Goal: Task Accomplishment & Management: Use online tool/utility

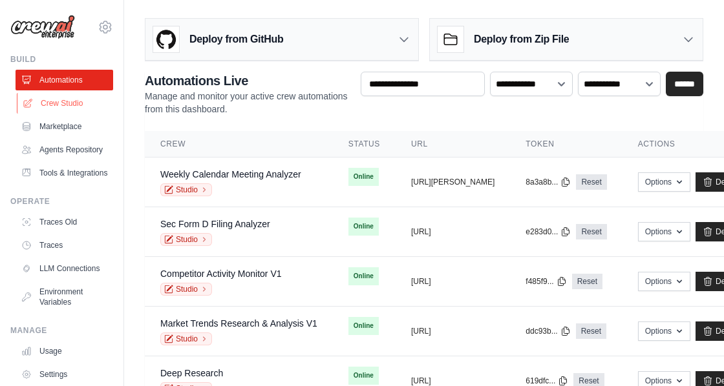
click at [63, 103] on link "Crew Studio" at bounding box center [66, 103] width 98 height 21
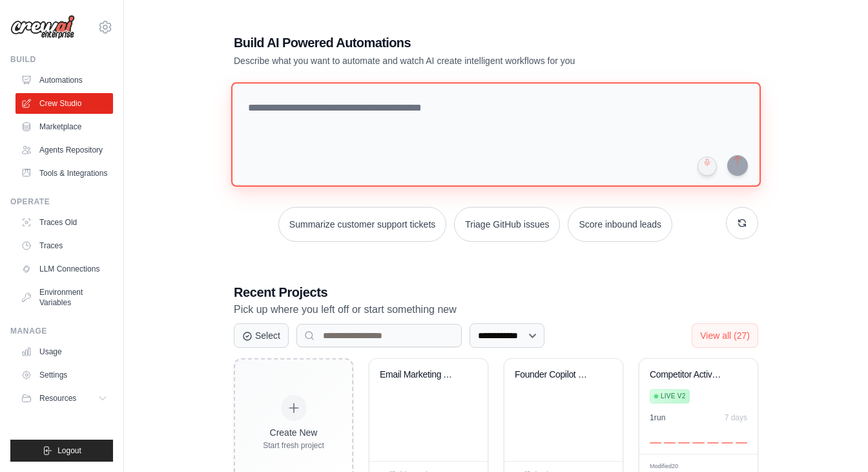
click at [331, 130] on textarea at bounding box center [496, 134] width 530 height 105
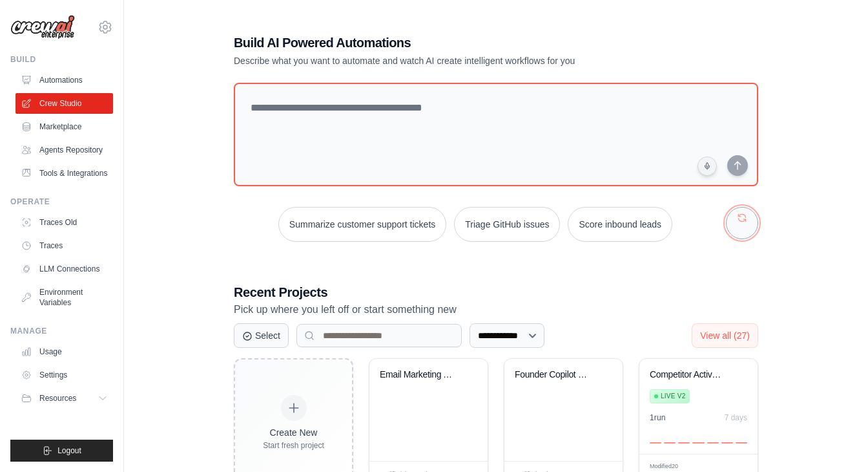
click at [723, 216] on button "button" at bounding box center [742, 223] width 32 height 32
click at [723, 224] on button "button" at bounding box center [742, 223] width 32 height 32
click at [723, 223] on button "button" at bounding box center [742, 223] width 32 height 32
click at [723, 218] on button "button" at bounding box center [742, 223] width 32 height 32
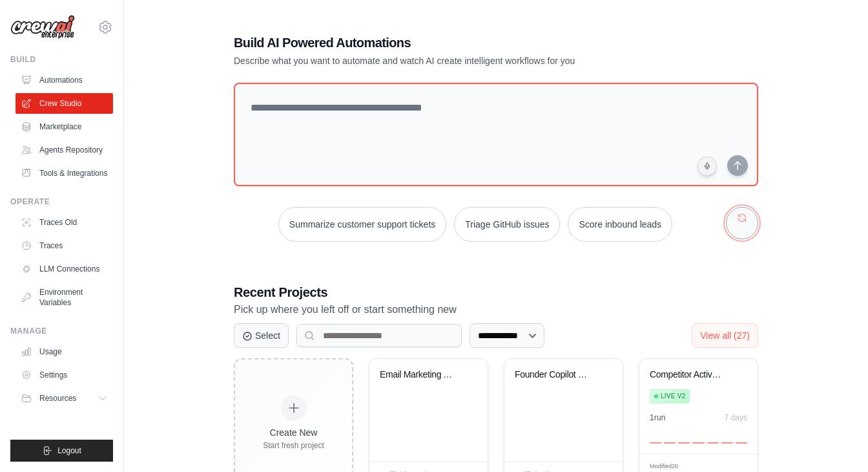
click at [723, 218] on button "button" at bounding box center [742, 223] width 32 height 32
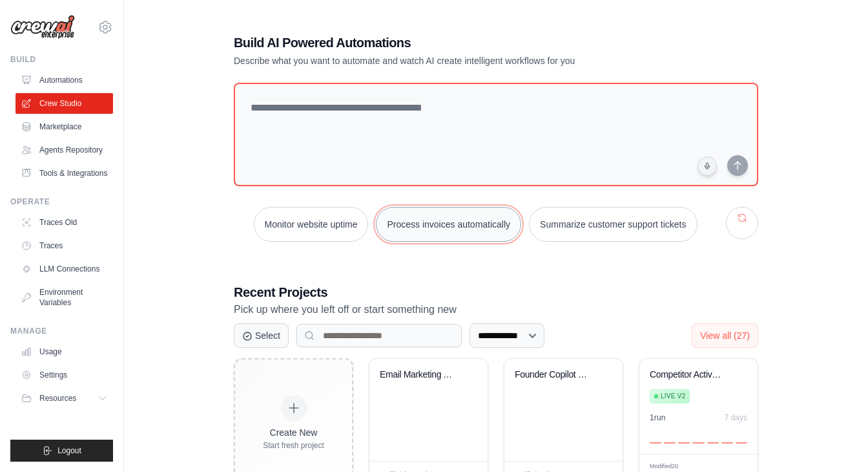
click at [466, 226] on button "Process invoices automatically" at bounding box center [448, 224] width 145 height 35
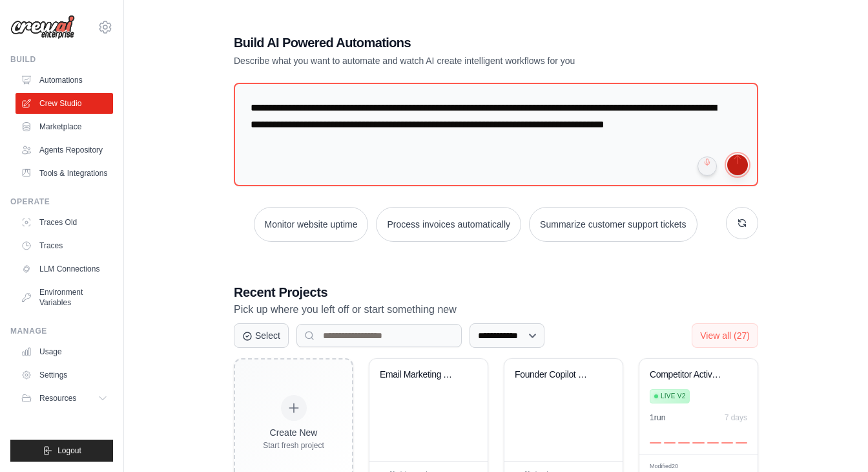
click at [723, 163] on button "submit" at bounding box center [738, 164] width 21 height 21
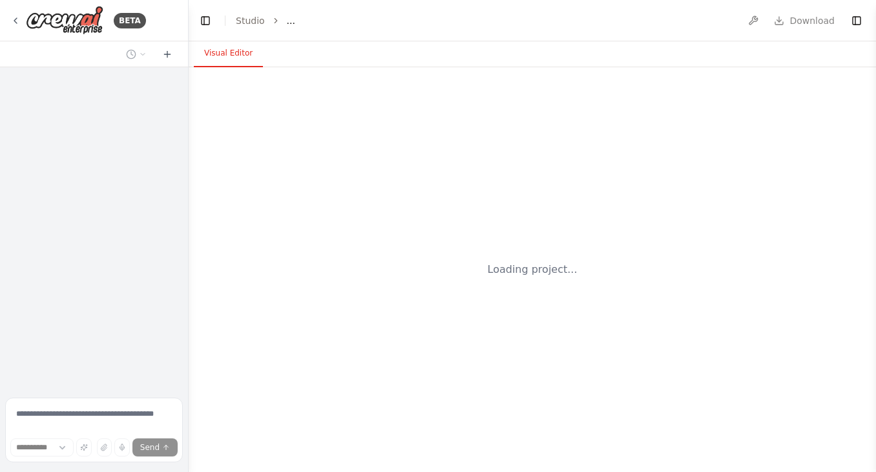
select select "****"
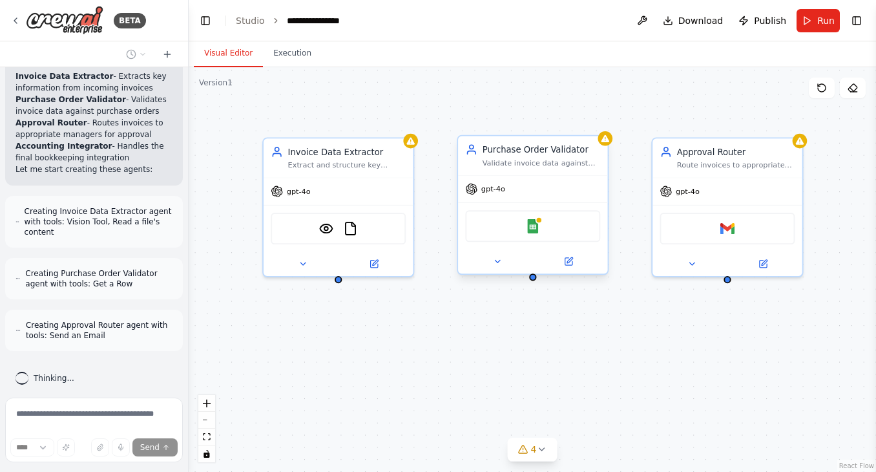
scroll to position [772, 0]
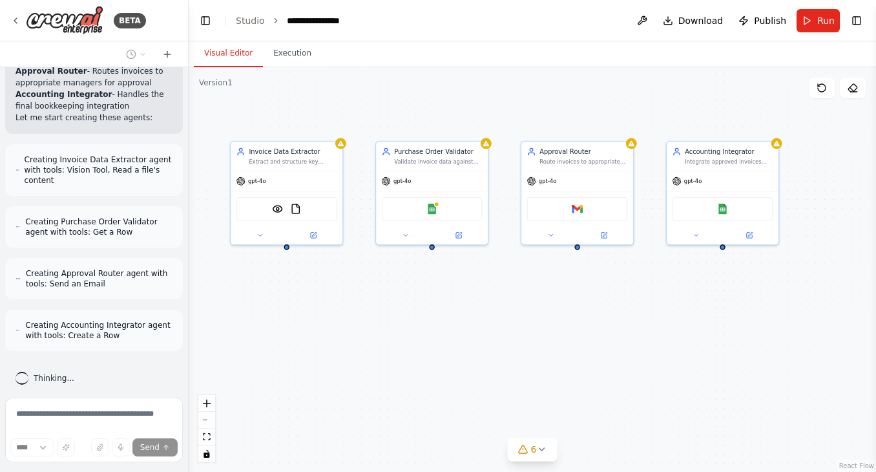
drag, startPoint x: 737, startPoint y: 296, endPoint x: 618, endPoint y: 283, distance: 119.6
click at [617, 284] on div "Invoice Data Extractor Extract and structure key information from incoming invo…" at bounding box center [533, 269] width 688 height 405
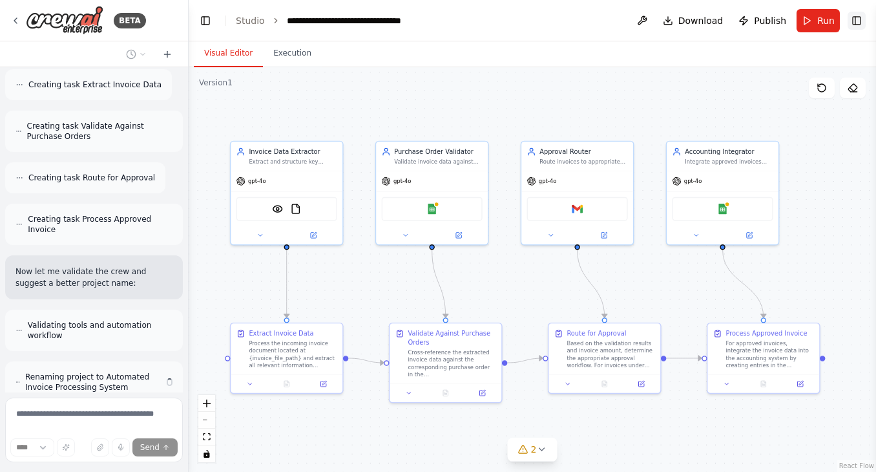
scroll to position [1170, 0]
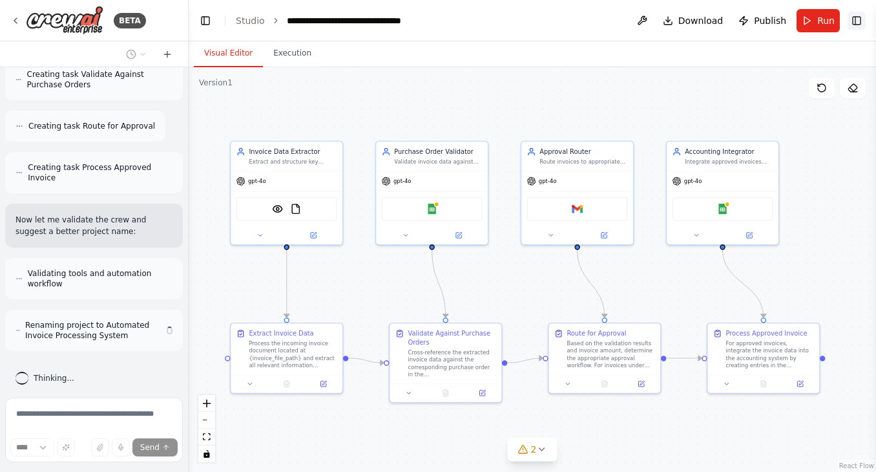
click at [851, 23] on button "Toggle Right Sidebar" at bounding box center [857, 21] width 18 height 18
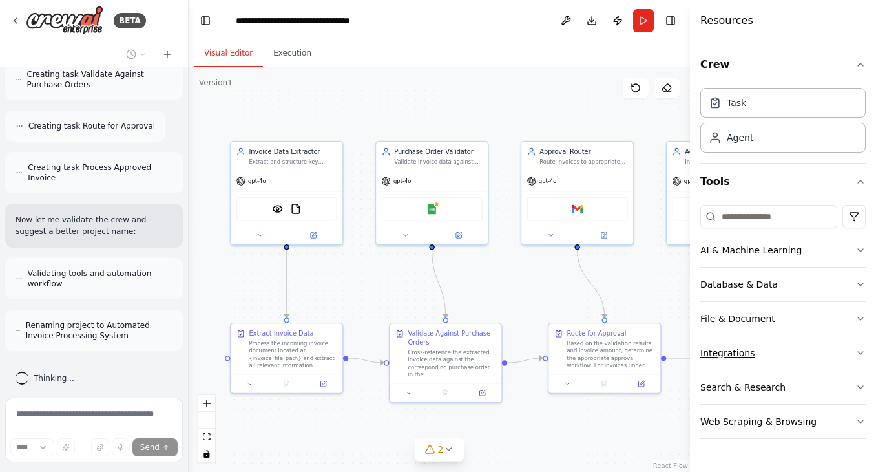
click at [722, 353] on div "Integrations" at bounding box center [727, 352] width 54 height 13
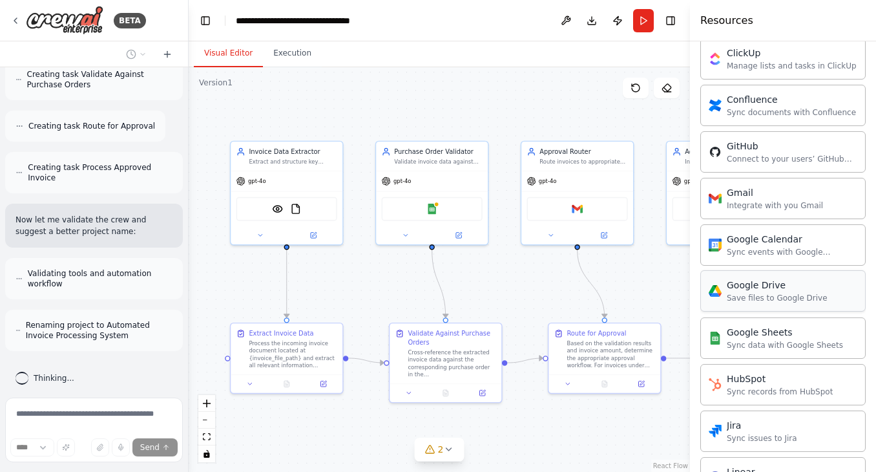
scroll to position [430, 0]
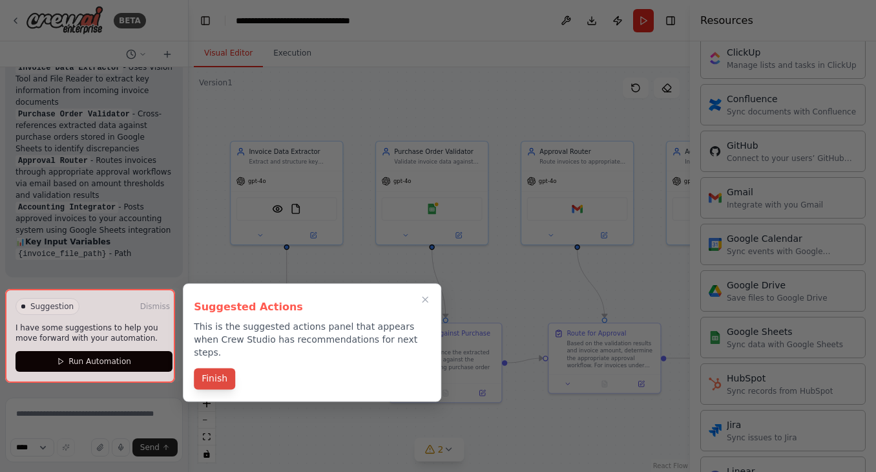
click at [216, 368] on button "Finish" at bounding box center [214, 378] width 41 height 21
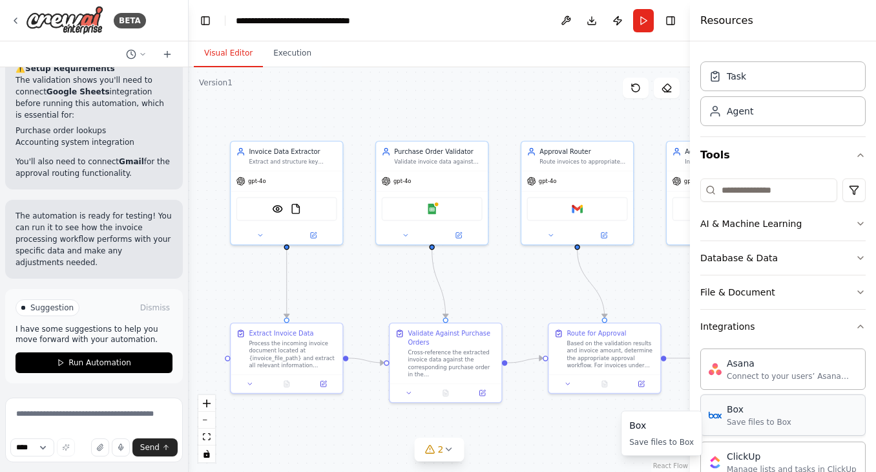
scroll to position [0, 0]
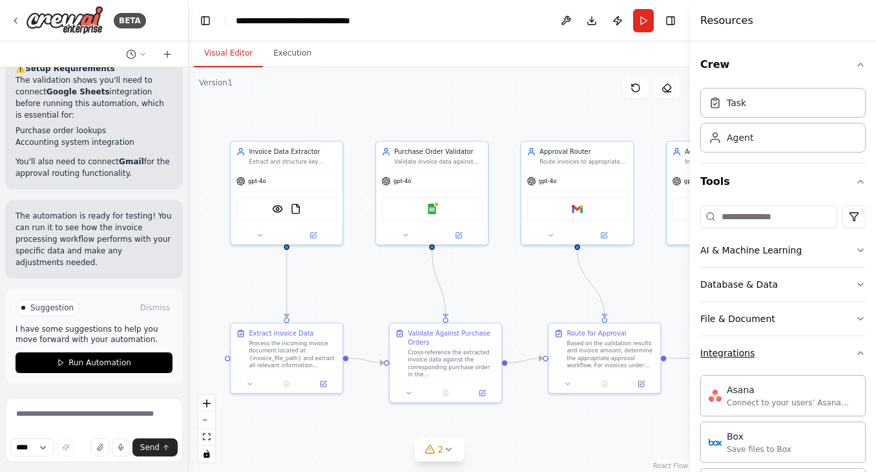
click at [744, 355] on div "Integrations" at bounding box center [727, 352] width 54 height 13
click at [747, 283] on div "Database & Data" at bounding box center [739, 284] width 78 height 13
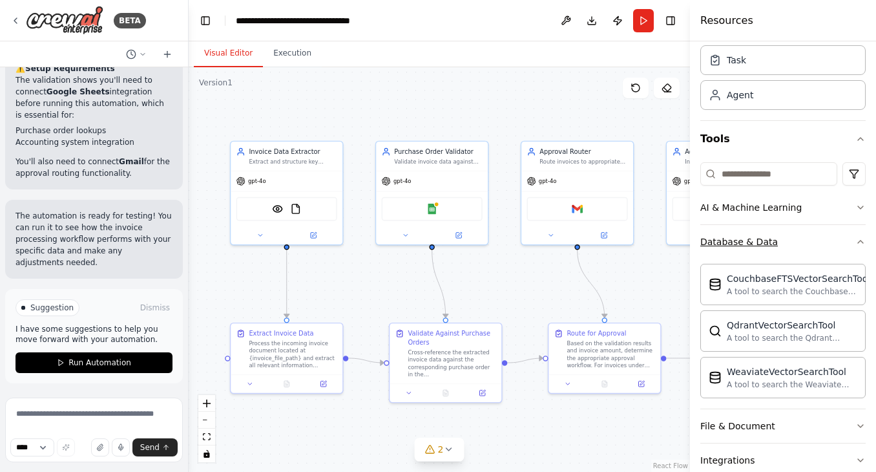
scroll to position [43, 0]
click at [742, 242] on div "Database & Data" at bounding box center [739, 241] width 78 height 13
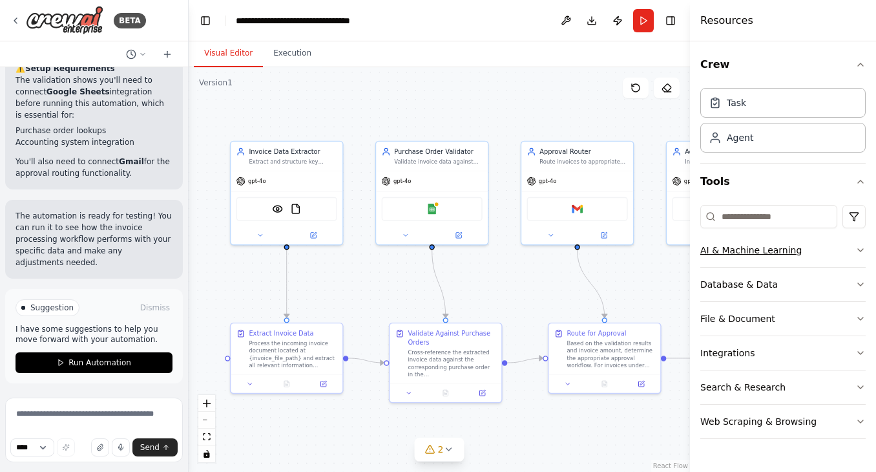
click at [738, 246] on div "AI & Machine Learning" at bounding box center [750, 250] width 101 height 13
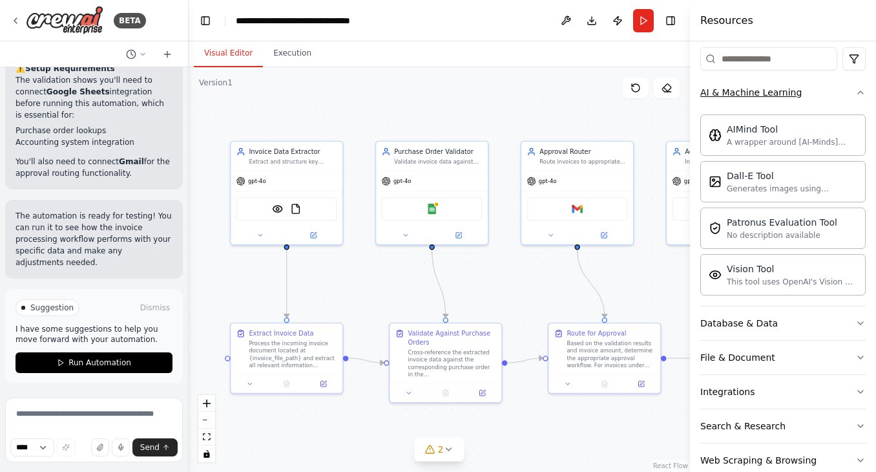
click at [726, 89] on div "AI & Machine Learning" at bounding box center [750, 92] width 101 height 13
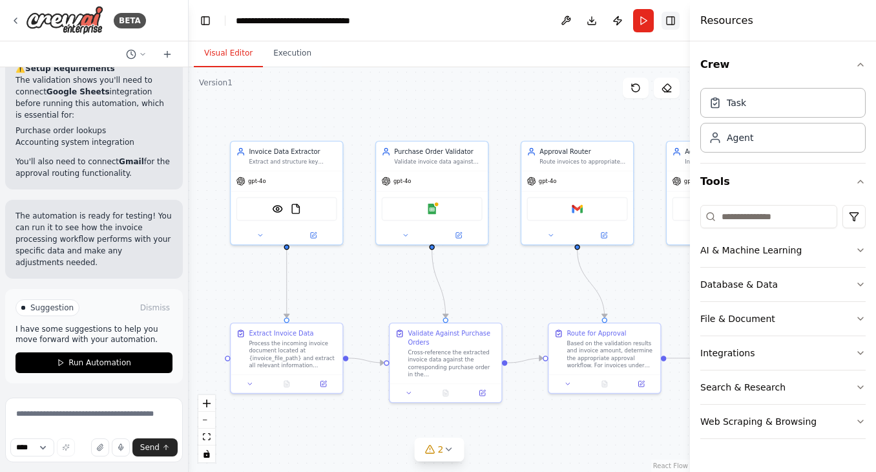
click at [671, 18] on button "Toggle Right Sidebar" at bounding box center [671, 21] width 18 height 18
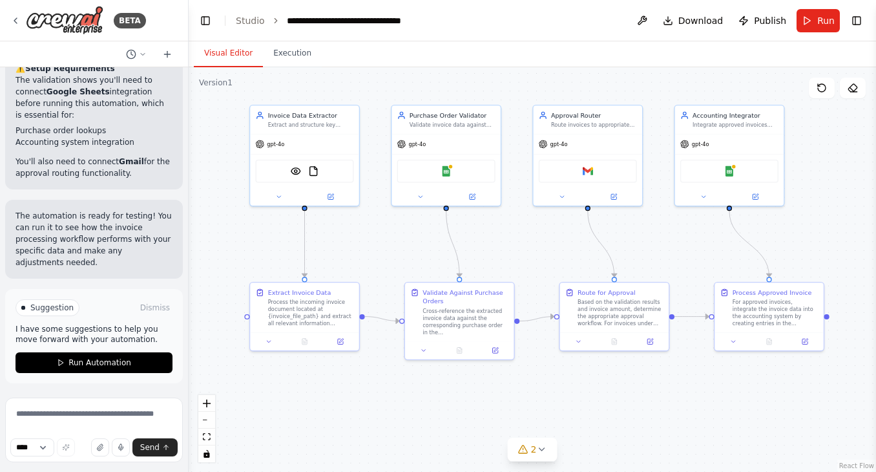
drag, startPoint x: 403, startPoint y: 285, endPoint x: 397, endPoint y: 253, distance: 32.3
click at [397, 253] on div ".deletable-edge-delete-btn { width: 20px; height: 20px; border: 0px solid #ffff…" at bounding box center [533, 269] width 688 height 405
click at [443, 169] on img at bounding box center [446, 169] width 10 height 10
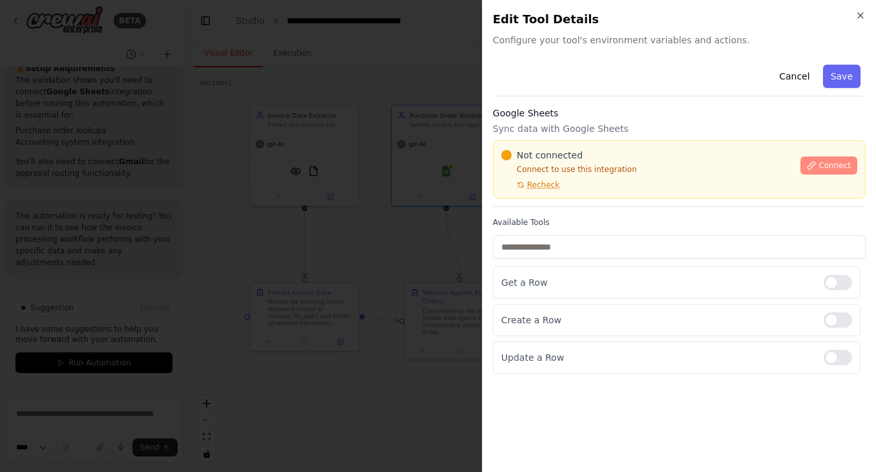
click at [833, 168] on span "Connect" at bounding box center [835, 165] width 32 height 10
click at [839, 169] on span "Connect" at bounding box center [835, 165] width 32 height 10
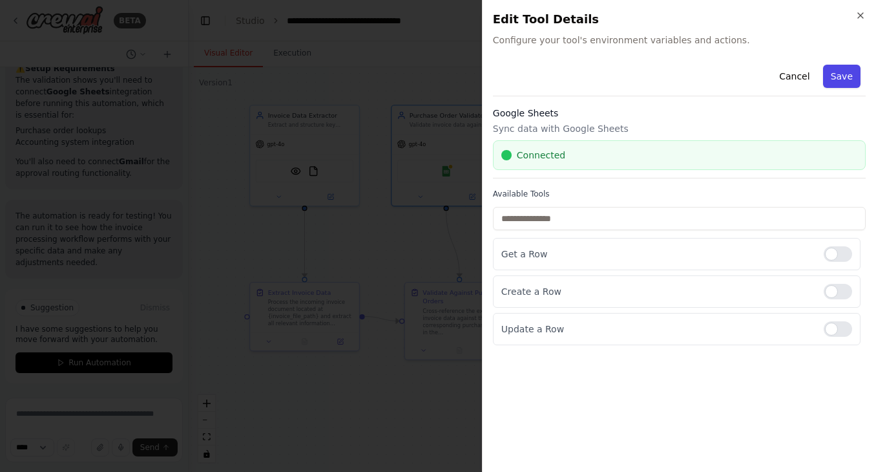
click at [841, 71] on button "Save" at bounding box center [841, 76] width 37 height 23
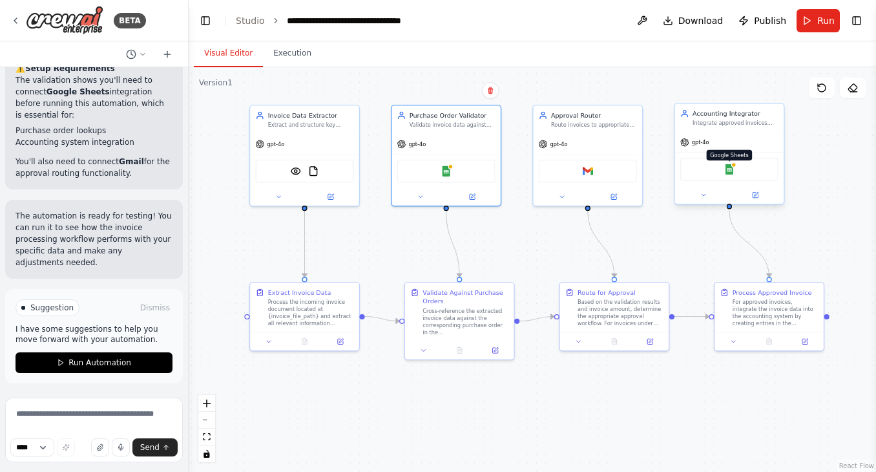
click at [726, 169] on img at bounding box center [729, 169] width 10 height 10
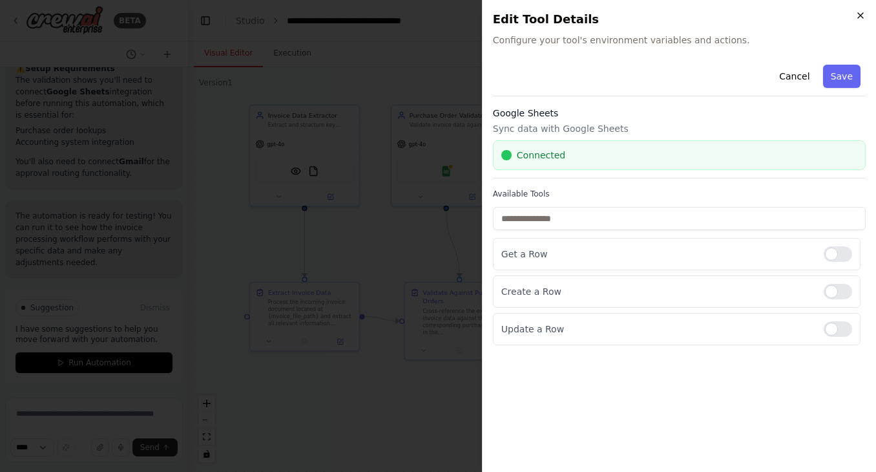
click at [863, 17] on icon "button" at bounding box center [860, 15] width 5 height 5
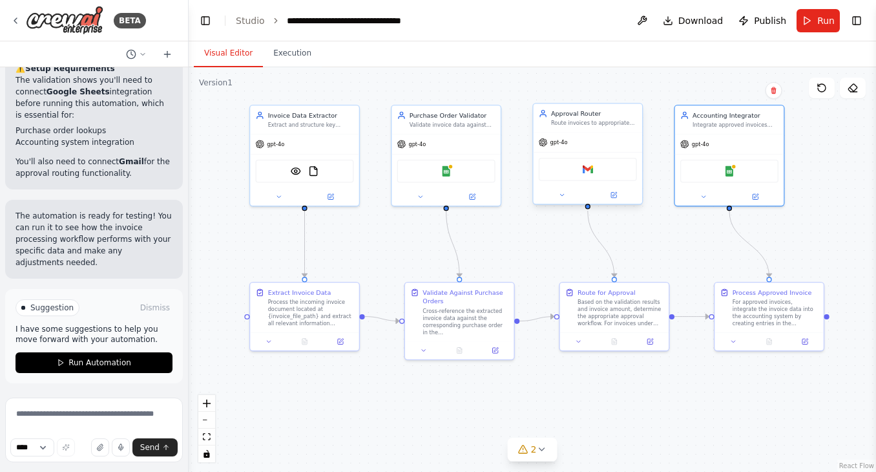
click at [593, 178] on div "Gmail" at bounding box center [588, 169] width 98 height 23
click at [595, 172] on div "Gmail" at bounding box center [588, 169] width 98 height 23
click at [577, 169] on div "Gmail" at bounding box center [588, 169] width 98 height 23
click at [107, 359] on span "Run Automation" at bounding box center [99, 362] width 63 height 10
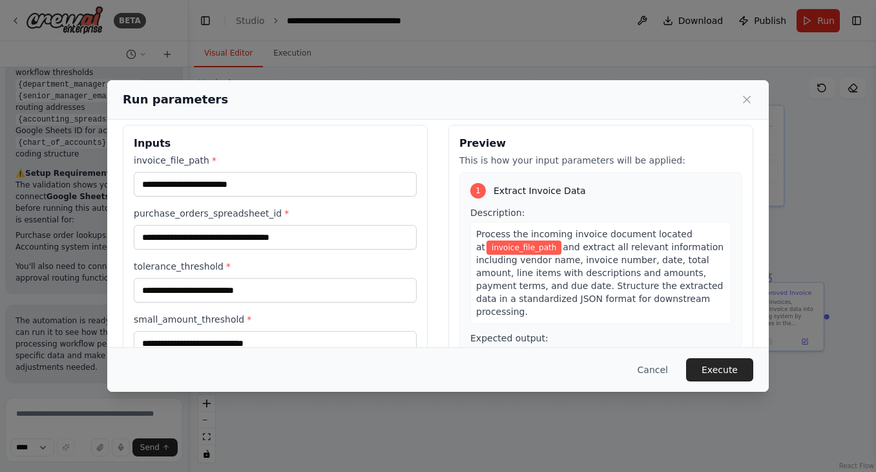
scroll to position [12, 0]
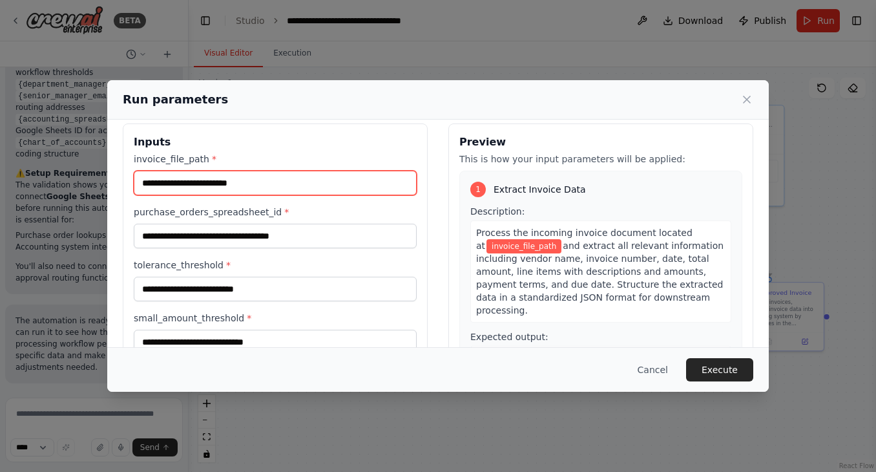
click at [151, 185] on input "invoice_file_path *" at bounding box center [275, 183] width 283 height 25
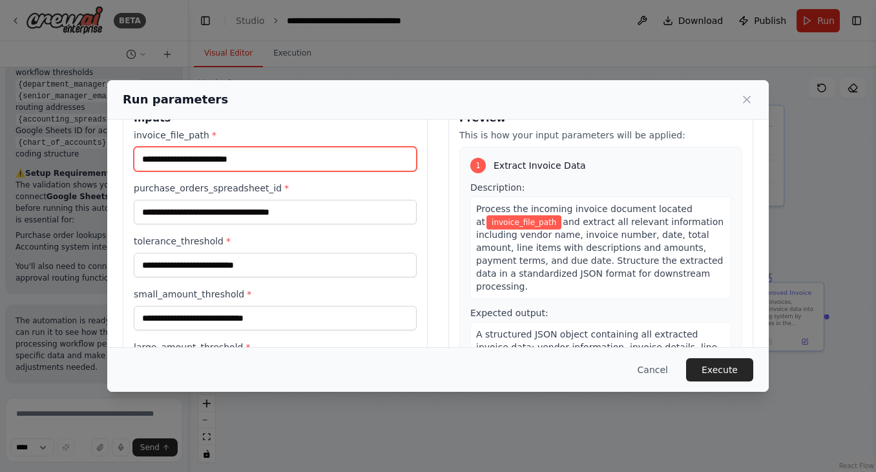
scroll to position [43, 0]
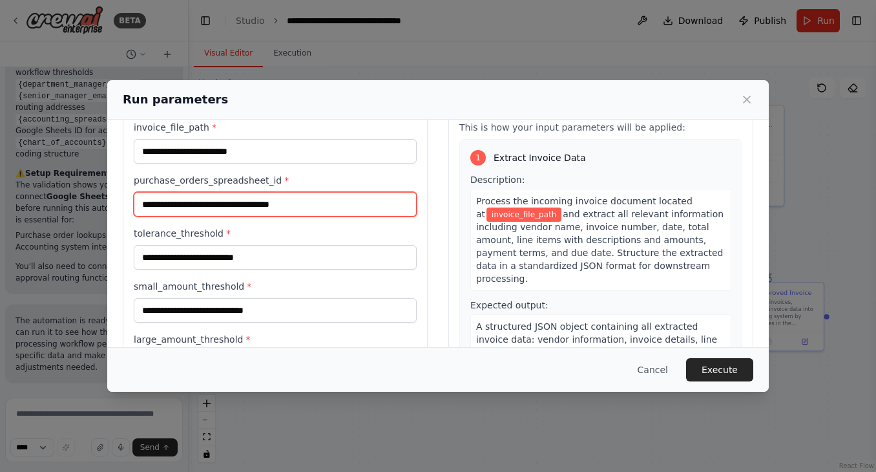
click at [169, 211] on input "purchase_orders_spreadsheet_id *" at bounding box center [275, 204] width 283 height 25
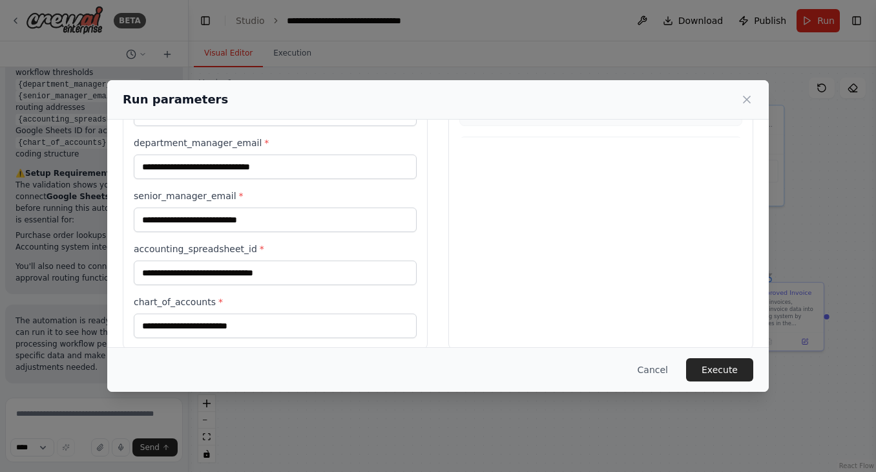
scroll to position [307, 0]
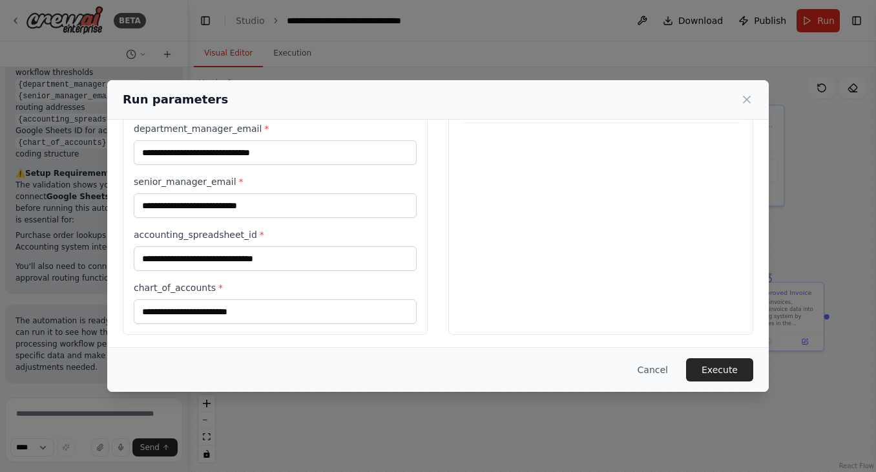
click at [665, 366] on button "Cancel" at bounding box center [652, 369] width 51 height 23
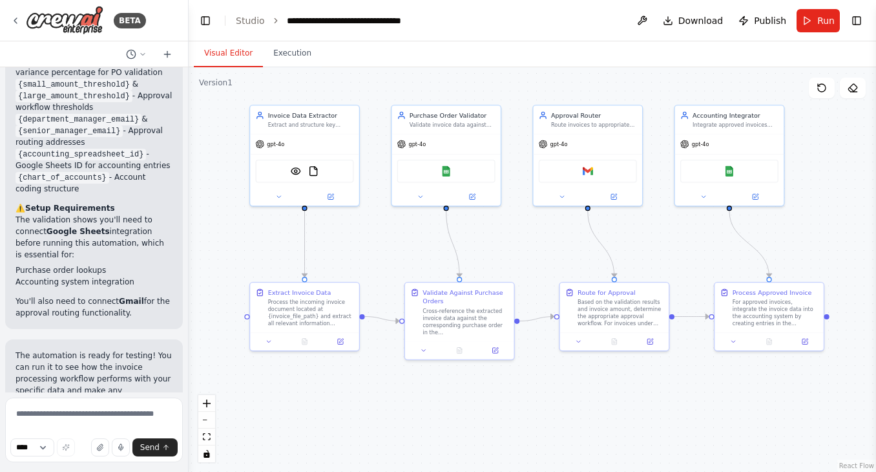
scroll to position [1782, 0]
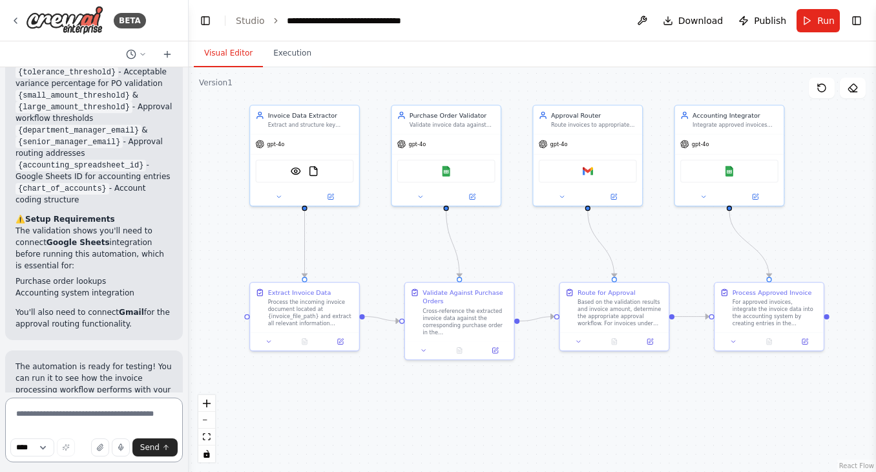
click at [55, 412] on textarea at bounding box center [94, 429] width 178 height 65
click at [857, 24] on button "Toggle Right Sidebar" at bounding box center [857, 21] width 18 height 18
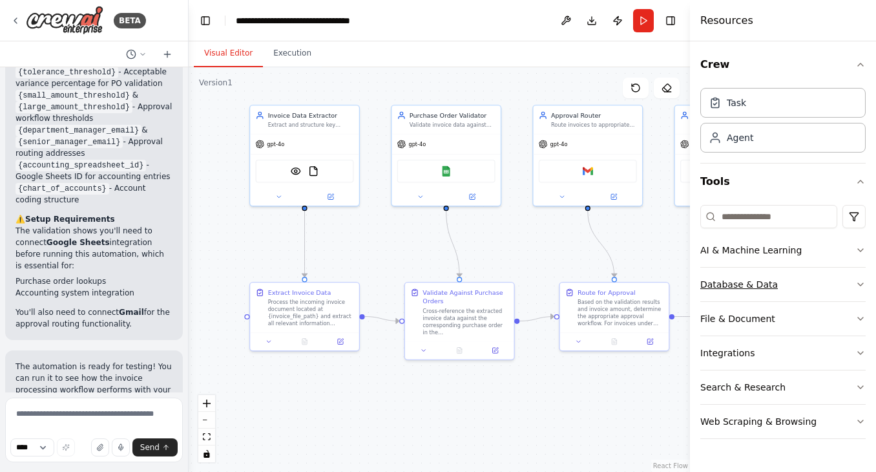
click at [762, 285] on div "Database & Data" at bounding box center [739, 284] width 78 height 13
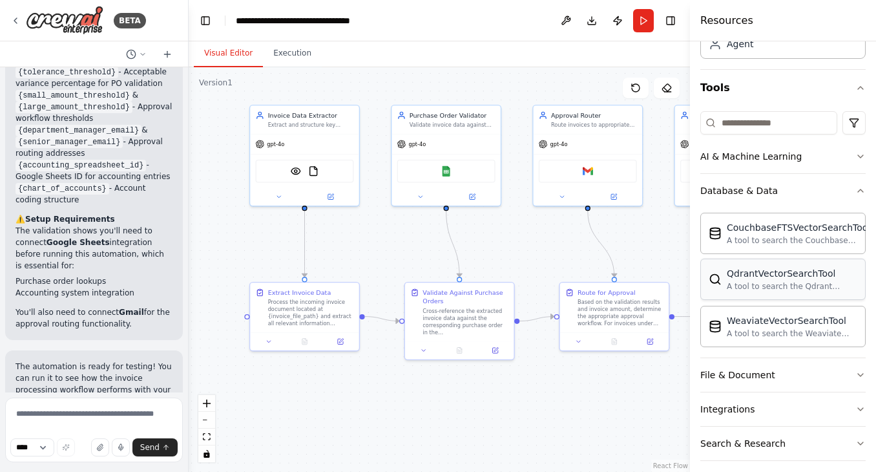
scroll to position [135, 0]
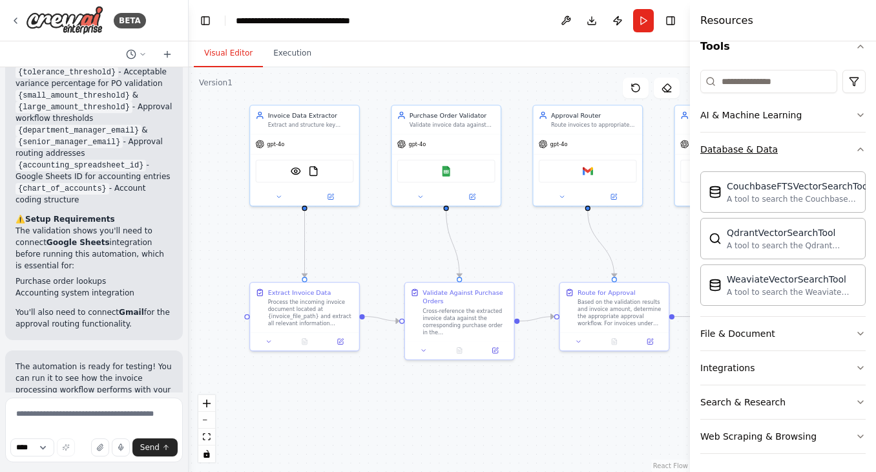
click at [745, 149] on div "Database & Data" at bounding box center [739, 149] width 78 height 13
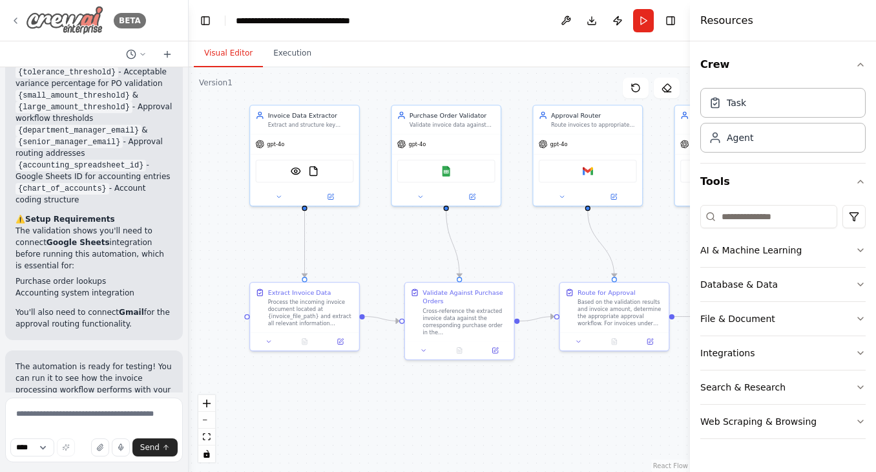
click at [14, 16] on icon at bounding box center [15, 21] width 10 height 10
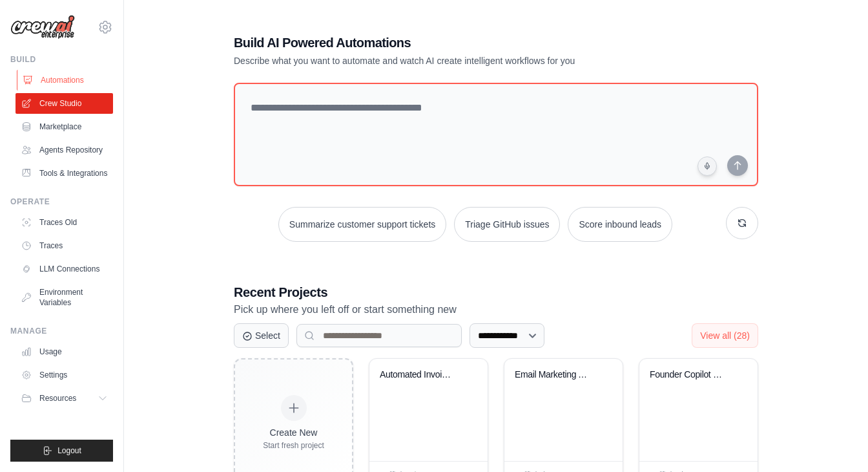
click at [67, 80] on link "Automations" at bounding box center [66, 80] width 98 height 21
click at [71, 80] on link "Automations" at bounding box center [66, 80] width 98 height 21
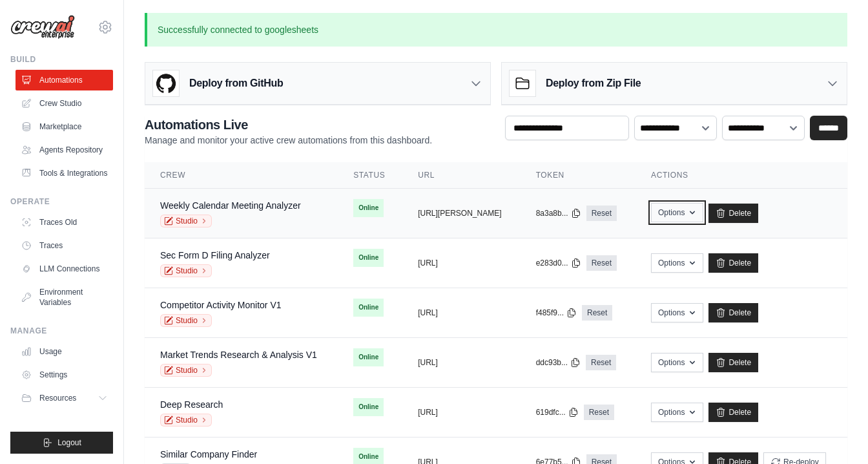
click at [704, 209] on button "Options" at bounding box center [677, 212] width 52 height 19
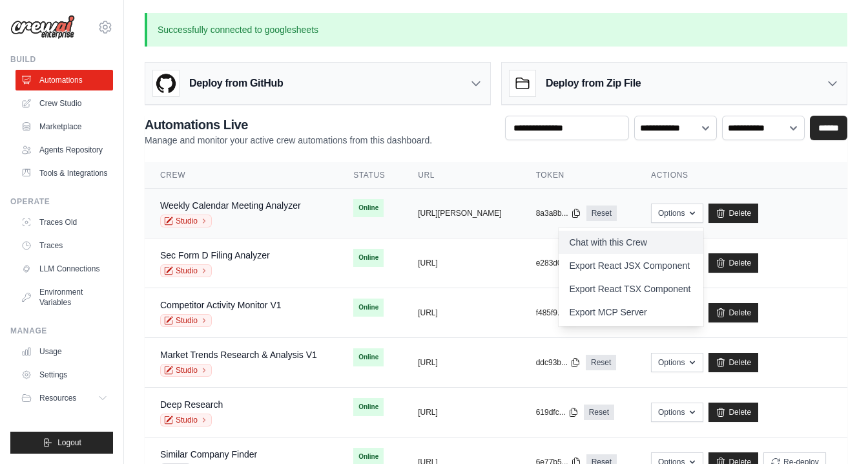
click at [651, 242] on link "Chat with this Crew" at bounding box center [631, 242] width 145 height 23
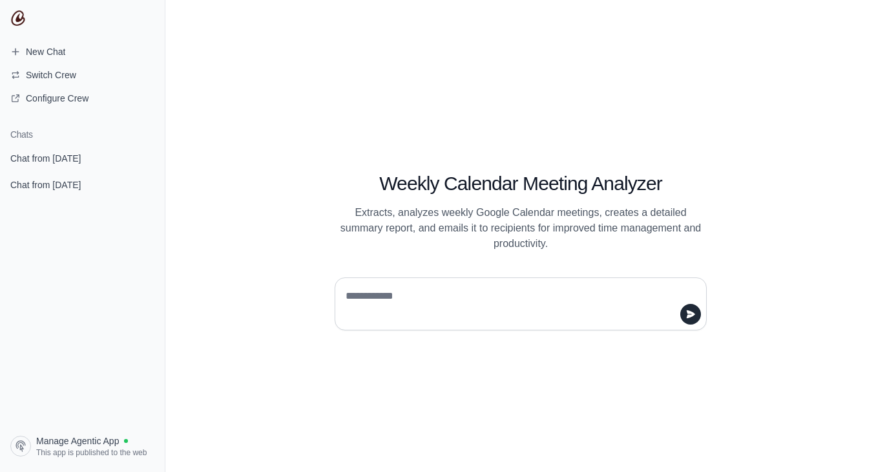
click at [379, 286] on textarea at bounding box center [517, 304] width 348 height 36
click at [399, 315] on textarea at bounding box center [517, 304] width 348 height 36
click at [94, 450] on span "This app is published to the web" at bounding box center [91, 452] width 110 height 10
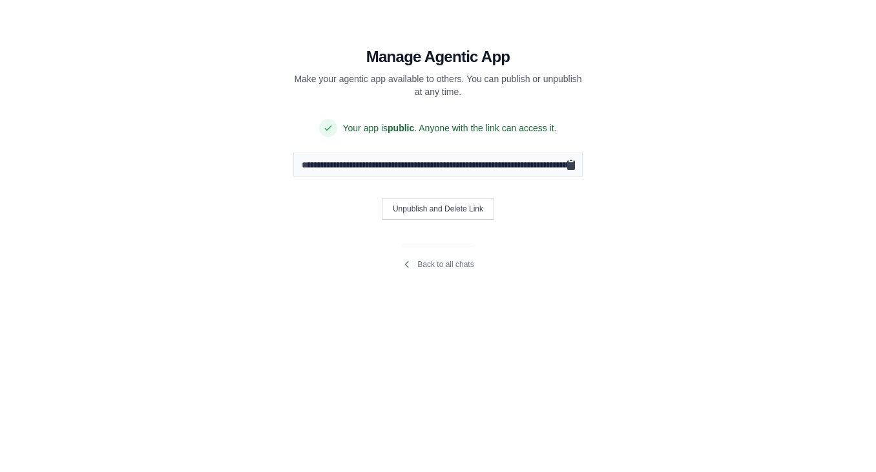
click at [573, 165] on icon "Copy public URL" at bounding box center [571, 165] width 8 height 10
